Goal: Check status: Check status

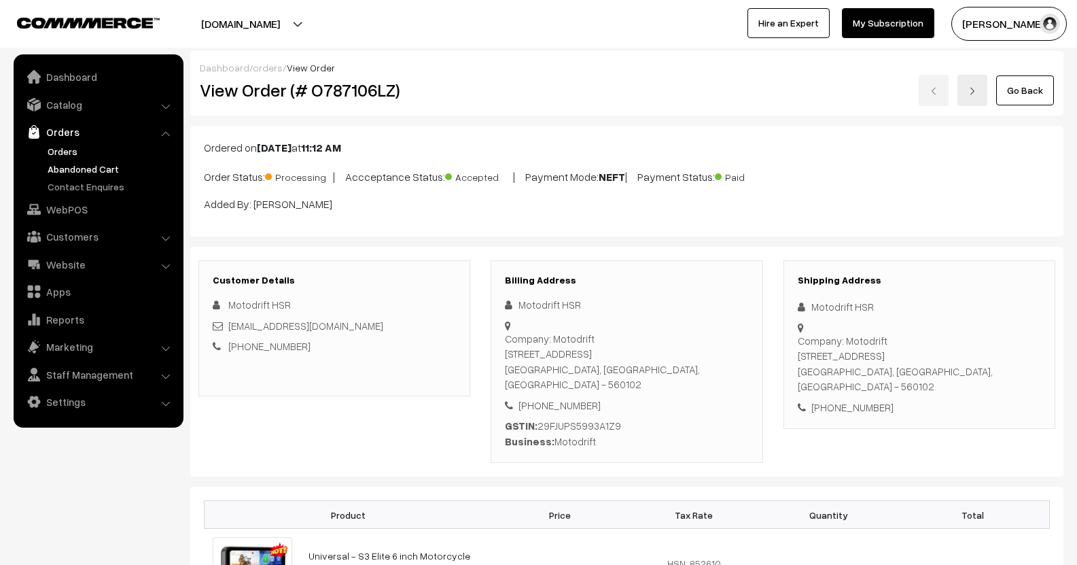
scroll to position [949, 0]
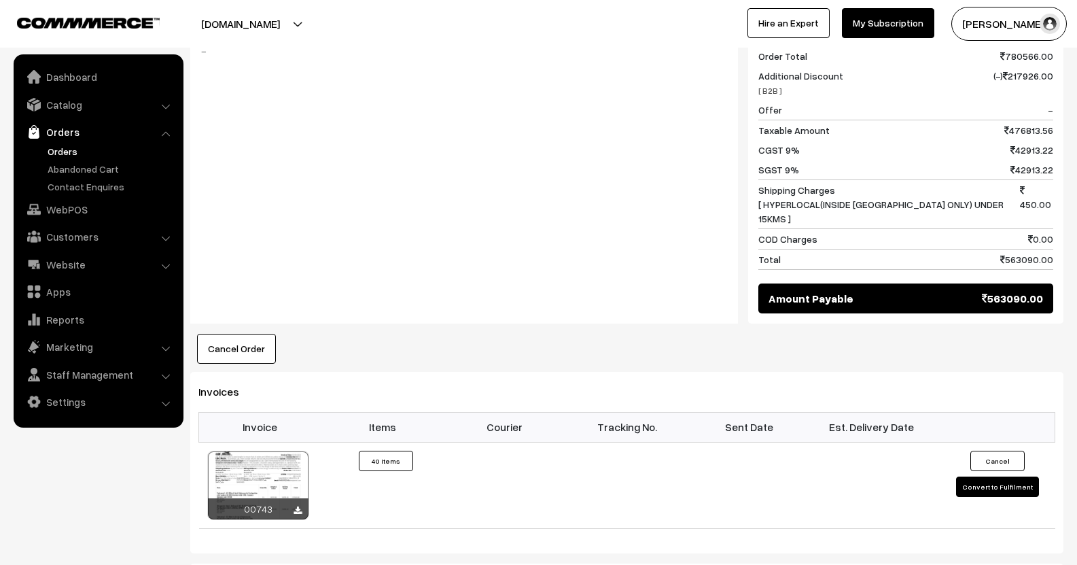
click at [73, 157] on link "Orders" at bounding box center [111, 151] width 135 height 14
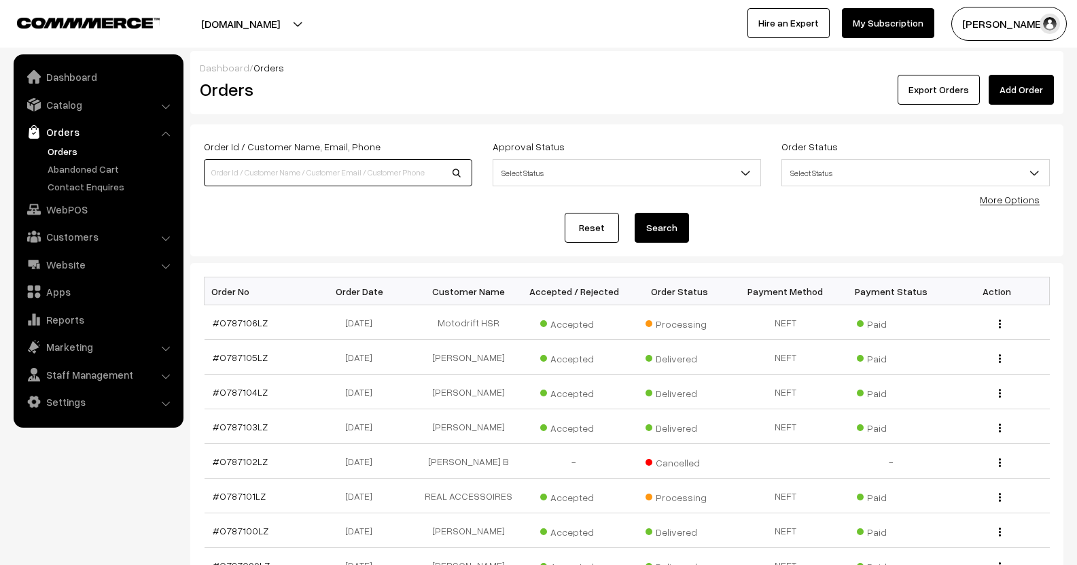
click at [356, 171] on input at bounding box center [338, 172] width 269 height 27
type input "9879666226"
click at [635, 213] on button "Search" at bounding box center [662, 228] width 54 height 30
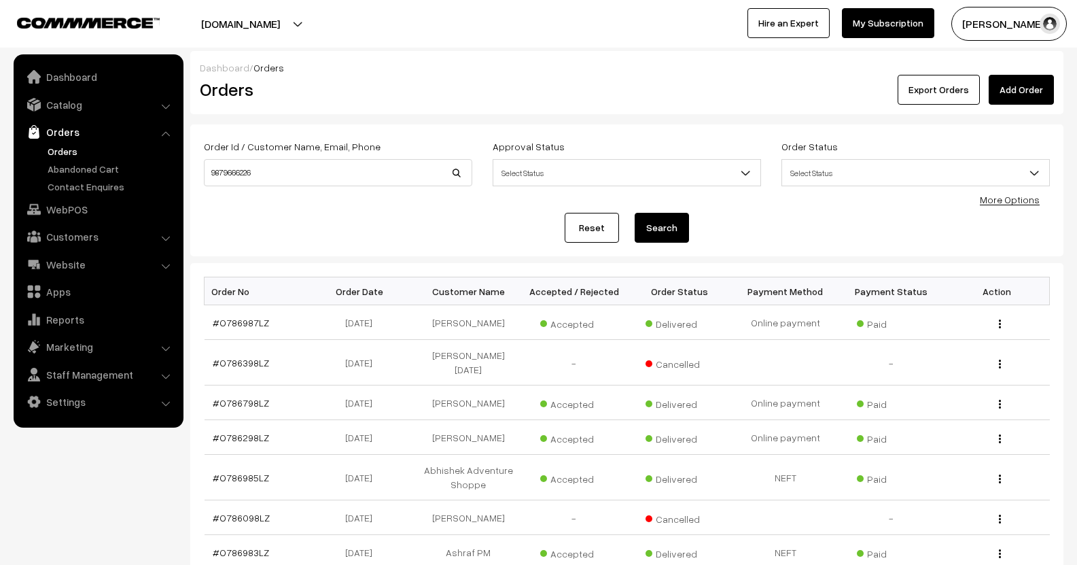
click at [661, 217] on button "Search" at bounding box center [662, 228] width 54 height 30
click at [658, 215] on button "Search" at bounding box center [662, 228] width 54 height 30
drag, startPoint x: 273, startPoint y: 182, endPoint x: 176, endPoint y: 185, distance: 96.6
click at [176, 185] on body "Thank you for showing interest. Our team will call you shortly. Close [DOMAIN_N…" at bounding box center [538, 427] width 1077 height 855
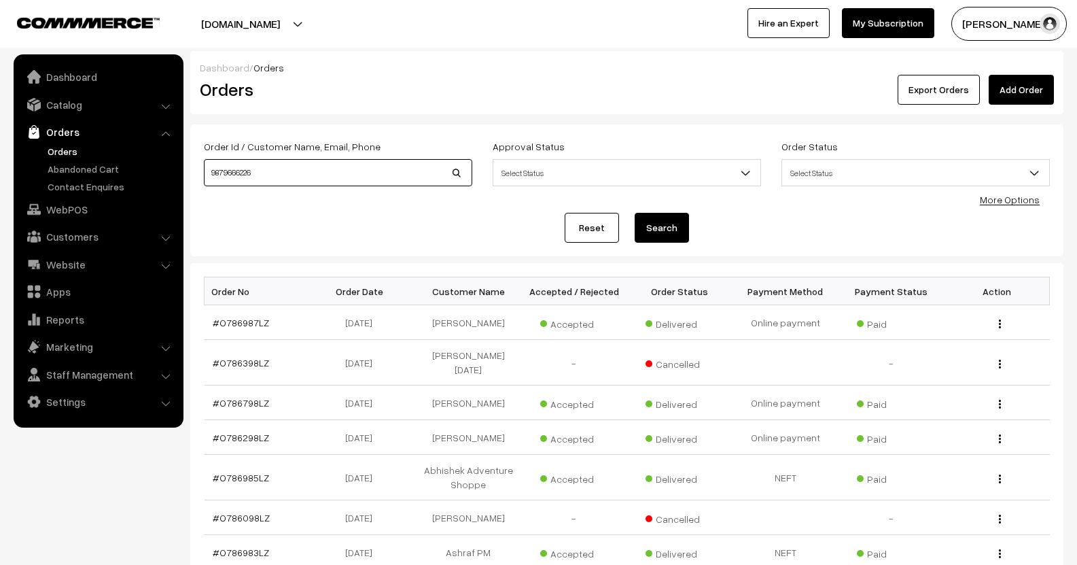
click at [221, 179] on input "9879666226" at bounding box center [338, 172] width 269 height 27
type input "9879666226"
click at [655, 218] on button "Search" at bounding box center [662, 228] width 54 height 30
click at [658, 228] on button "Search" at bounding box center [662, 228] width 54 height 30
drag, startPoint x: 289, startPoint y: 169, endPoint x: 66, endPoint y: 179, distance: 223.2
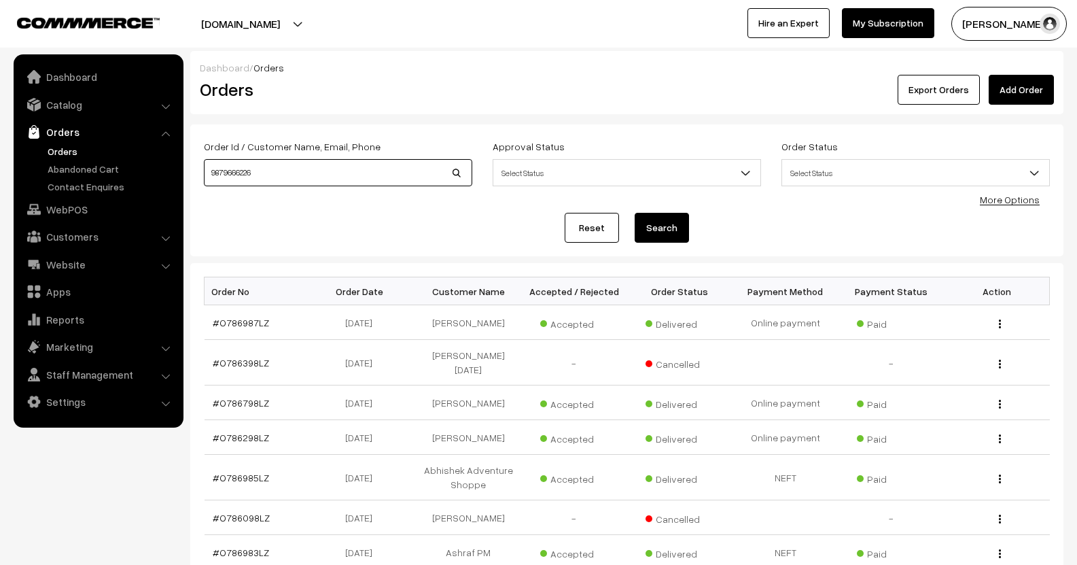
click at [66, 179] on body "Thank you for showing interest. Our team will call you shortly. Close lbcmoto.c…" at bounding box center [538, 427] width 1077 height 855
type input "00315"
click at [635, 213] on button "Search" at bounding box center [662, 228] width 54 height 30
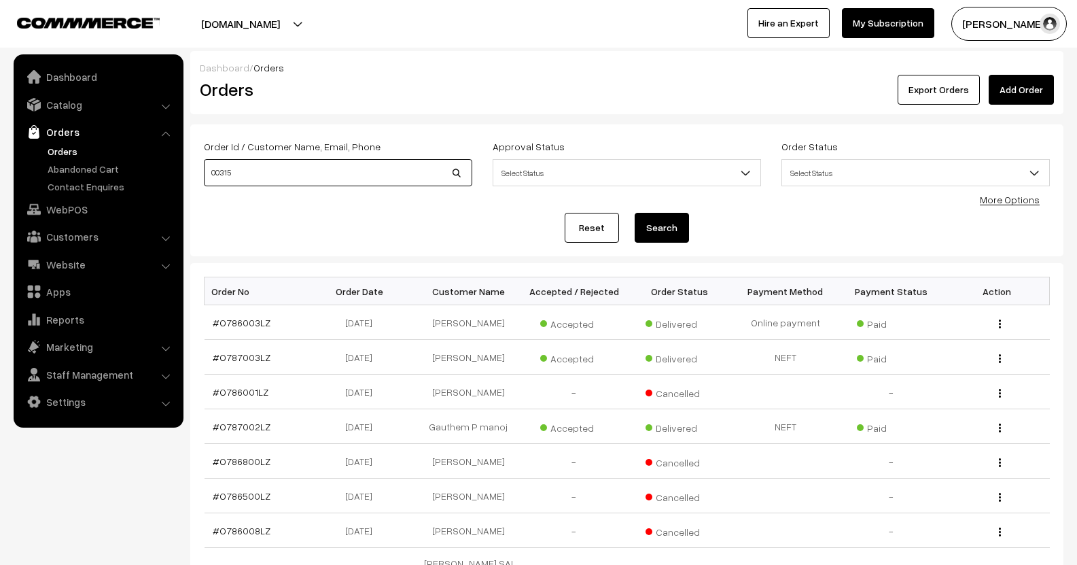
drag, startPoint x: 336, startPoint y: 182, endPoint x: 122, endPoint y: 156, distance: 215.0
click at [122, 156] on body "Thank you for showing interest. Our team will call you shortly. Close [DOMAIN_N…" at bounding box center [538, 416] width 1077 height 833
drag, startPoint x: 232, startPoint y: 177, endPoint x: 174, endPoint y: 188, distance: 58.8
click at [174, 188] on body "Thank you for showing interest. Our team will call you shortly. Close [DOMAIN_N…" at bounding box center [538, 416] width 1077 height 833
paste input "6554LZ"
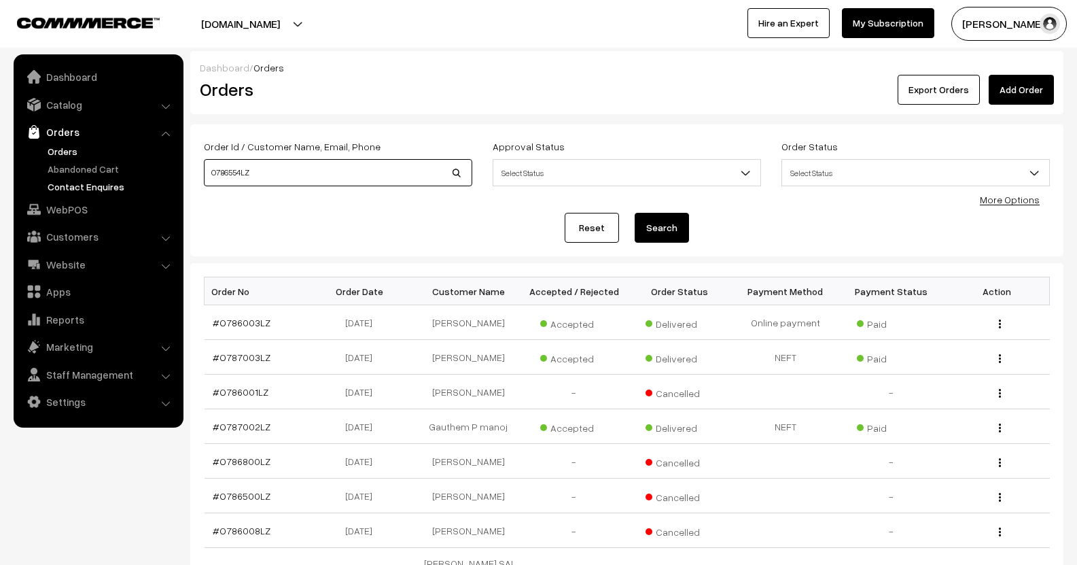
type input "O786554LZ"
click at [635, 213] on button "Search" at bounding box center [662, 228] width 54 height 30
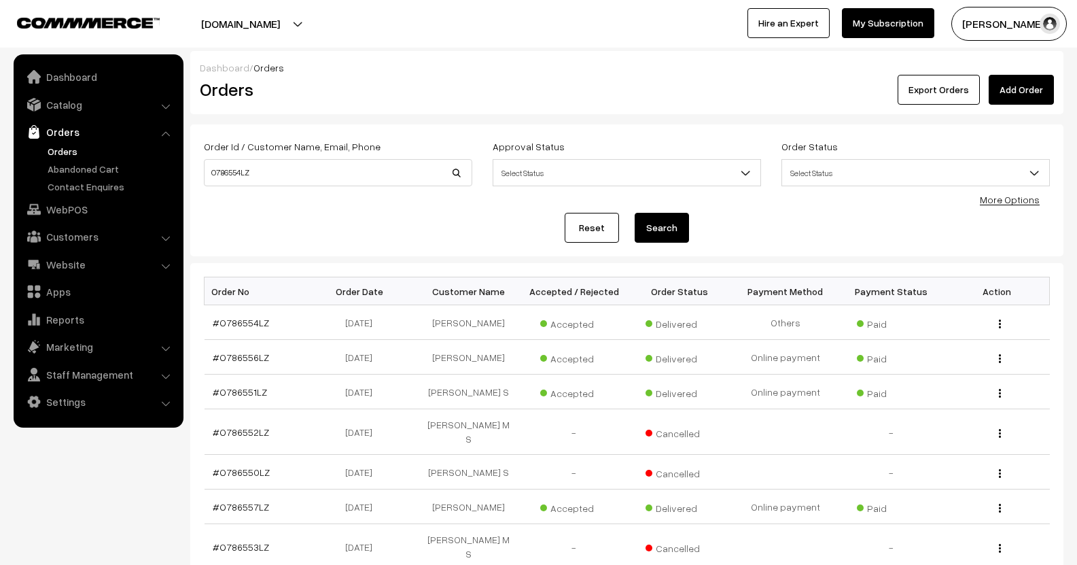
click at [652, 232] on button "Search" at bounding box center [662, 228] width 54 height 30
